Goal: Check status: Check status

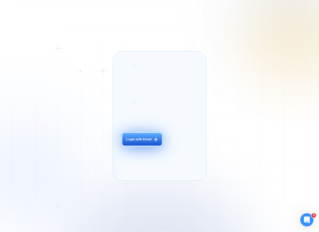
click at [138, 141] on button "Login with Email" at bounding box center [141, 139] width 39 height 12
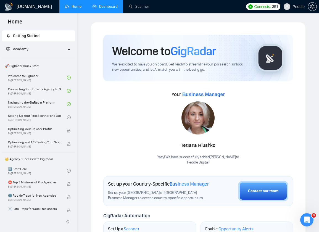
click at [116, 5] on link "Dashboard" at bounding box center [104, 6] width 25 height 5
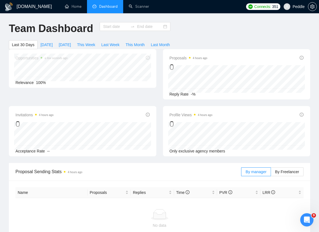
type input "[DATE]"
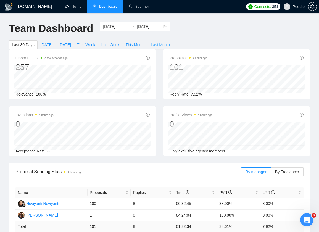
click at [170, 45] on span "Last Month" at bounding box center [160, 45] width 19 height 6
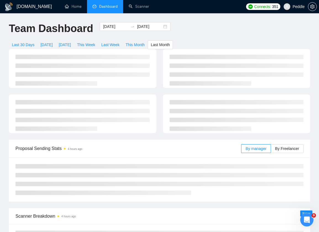
type input "[DATE]"
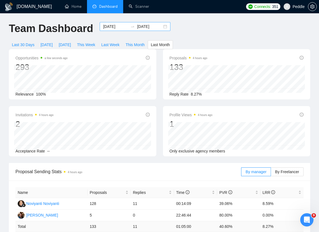
click at [159, 27] on div "[DATE] [DATE]" at bounding box center [135, 26] width 71 height 9
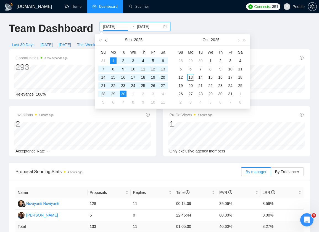
click at [105, 42] on button "button" at bounding box center [106, 39] width 6 height 11
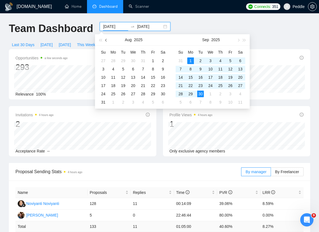
click at [105, 42] on button "button" at bounding box center [106, 39] width 6 height 11
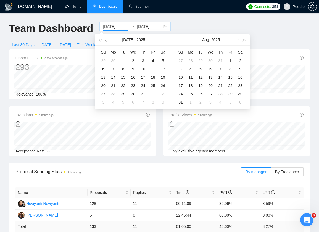
click at [105, 42] on button "button" at bounding box center [106, 39] width 6 height 11
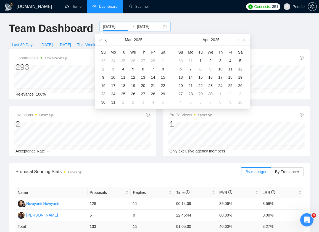
click at [105, 42] on button "button" at bounding box center [106, 39] width 6 height 11
click at [237, 40] on span "button" at bounding box center [237, 40] width 3 height 3
type input "[DATE]"
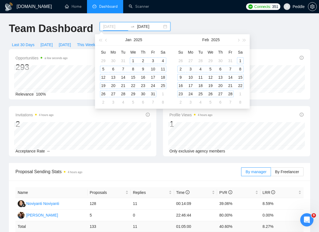
click at [133, 60] on div "1" at bounding box center [133, 60] width 7 height 7
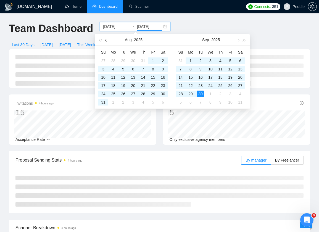
click at [105, 41] on button "button" at bounding box center [106, 39] width 6 height 11
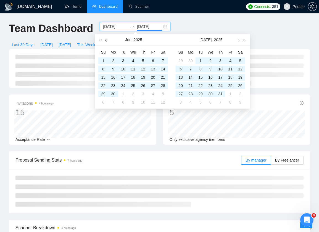
click at [105, 41] on button "button" at bounding box center [106, 39] width 6 height 11
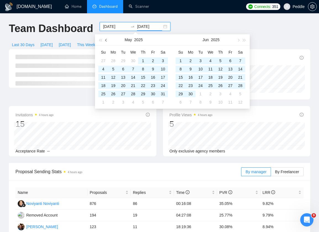
click at [105, 41] on button "button" at bounding box center [106, 39] width 6 height 11
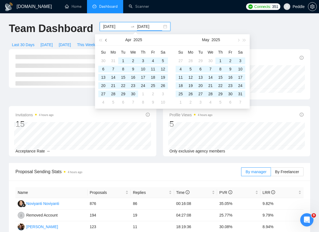
click at [105, 41] on button "button" at bounding box center [106, 39] width 6 height 11
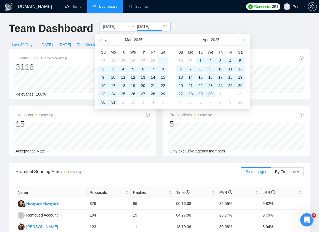
click at [105, 41] on button "button" at bounding box center [106, 39] width 6 height 11
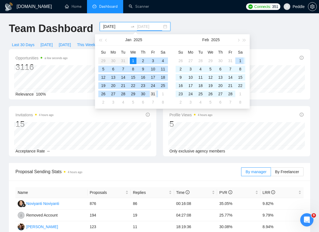
type input "[DATE]"
click at [154, 94] on div "31" at bounding box center [153, 93] width 7 height 7
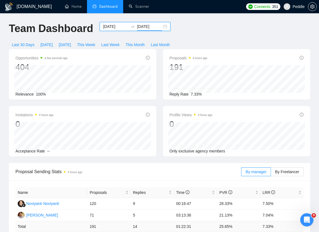
click at [114, 25] on input "[DATE]" at bounding box center [115, 26] width 25 height 6
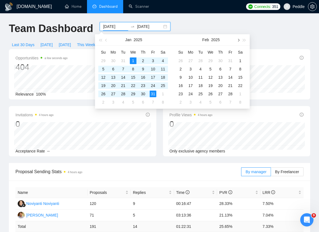
click at [237, 40] on span "button" at bounding box center [237, 40] width 3 height 3
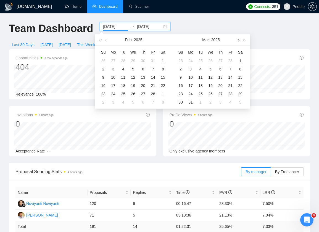
click at [237, 40] on span "button" at bounding box center [237, 40] width 3 height 3
click at [238, 40] on span "button" at bounding box center [237, 40] width 3 height 3
type input "[DATE]"
click at [142, 61] on div "1" at bounding box center [143, 60] width 7 height 7
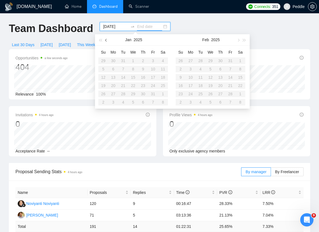
click at [108, 40] on button "button" at bounding box center [106, 39] width 6 height 11
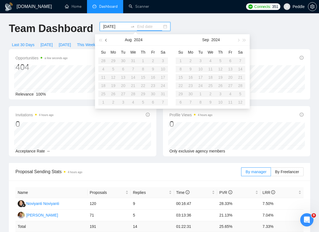
click at [108, 40] on button "button" at bounding box center [106, 39] width 6 height 11
click at [153, 96] on table "Su Mo Tu We Th Fr Sa 28 29 30 1 2 3 4 5 6 7 8 9 10 11 12 13 14 15 16 17 18 19 2…" at bounding box center [133, 77] width 70 height 58
click at [153, 95] on table "Su Mo Tu We Th Fr Sa 28 29 30 1 2 3 4 5 6 7 8 9 10 11 12 13 14 15 16 17 18 19 2…" at bounding box center [133, 77] width 70 height 58
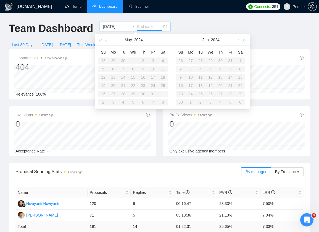
click at [153, 94] on table "Su Mo Tu We Th Fr Sa 28 29 30 1 2 3 4 5 6 7 8 9 10 11 12 13 14 15 16 17 18 19 2…" at bounding box center [133, 77] width 70 height 58
click at [245, 39] on button "button" at bounding box center [244, 39] width 6 height 11
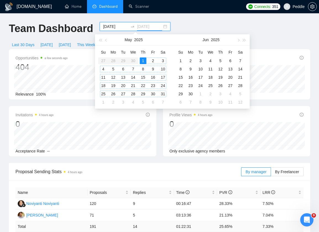
type input "[DATE]"
click at [162, 92] on div "31" at bounding box center [162, 93] width 7 height 7
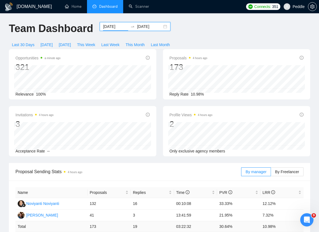
click at [119, 27] on input "[DATE]" at bounding box center [115, 26] width 25 height 6
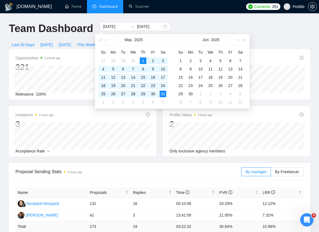
click at [209, 23] on div "Team Dashboard [DATE] [DATE] Last 30 Days [DATE] [DATE] This Week Last Week Thi…" at bounding box center [160, 35] width 308 height 27
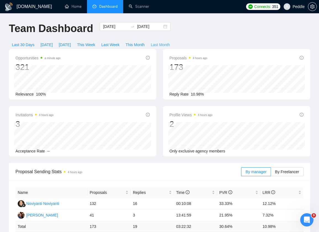
click at [167, 42] on span "Last Month" at bounding box center [160, 45] width 19 height 6
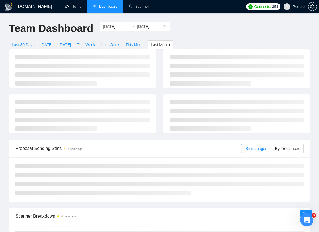
type input "[DATE]"
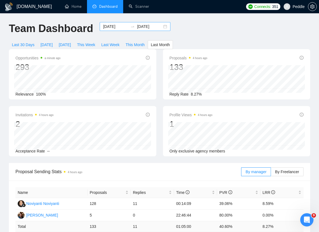
click at [113, 25] on input "[DATE]" at bounding box center [115, 26] width 25 height 6
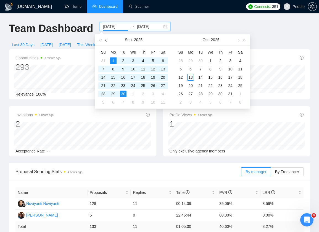
click at [106, 39] on span "button" at bounding box center [106, 40] width 3 height 3
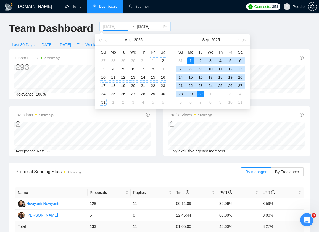
type input "[DATE]"
click at [153, 61] on div "1" at bounding box center [153, 60] width 7 height 7
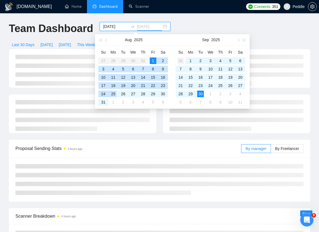
click at [104, 100] on div "31" at bounding box center [103, 102] width 7 height 7
type input "[DATE]"
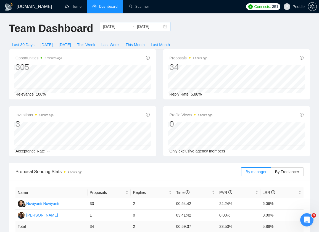
click at [121, 29] on input "[DATE]" at bounding box center [115, 26] width 25 height 6
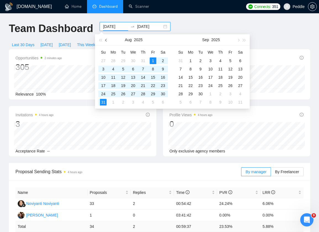
click at [104, 38] on button "button" at bounding box center [106, 39] width 6 height 11
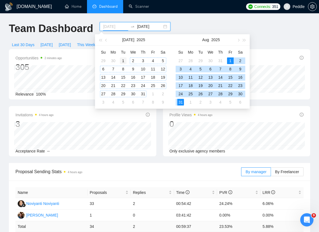
type input "[DATE]"
click at [124, 59] on div "1" at bounding box center [123, 60] width 7 height 7
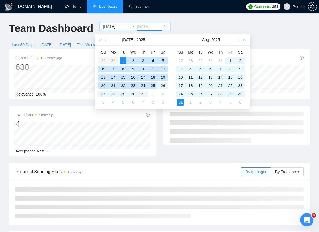
type input "[DATE]"
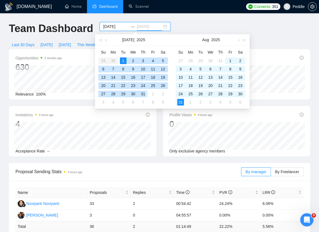
click at [143, 93] on div "31" at bounding box center [143, 93] width 7 height 7
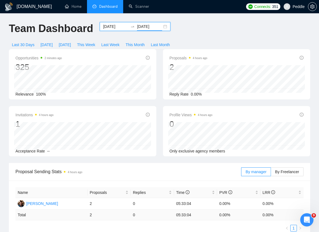
click at [103, 28] on input "[DATE]" at bounding box center [115, 26] width 25 height 6
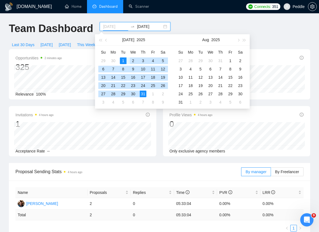
type input "[DATE]"
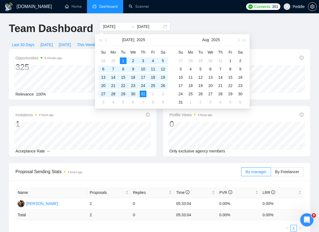
click at [187, 27] on div "Team Dashboard [DATE] [DATE] Last 30 Days [DATE] [DATE] This Week Last Week Thi…" at bounding box center [160, 35] width 308 height 27
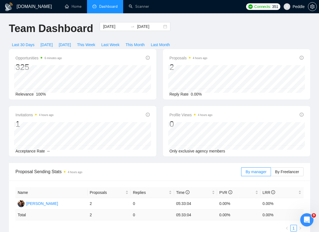
click at [189, 30] on div "Team Dashboard [DATE] [DATE] Last 30 Days [DATE] [DATE] This Week Last Week Thi…" at bounding box center [160, 35] width 308 height 27
